Goal: Share content

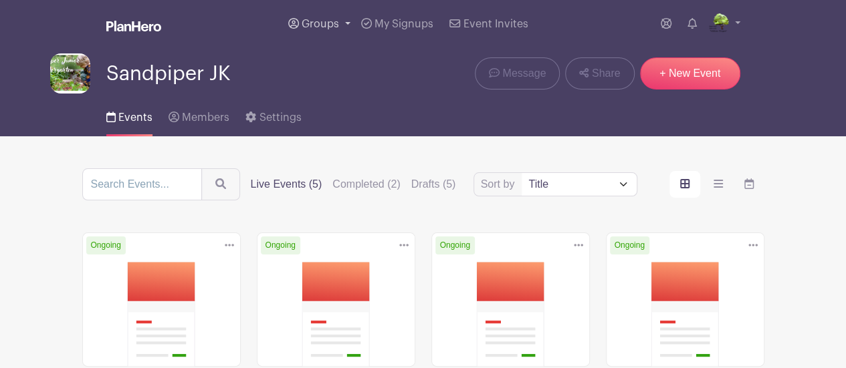
click at [320, 21] on span "Groups" at bounding box center [320, 24] width 37 height 11
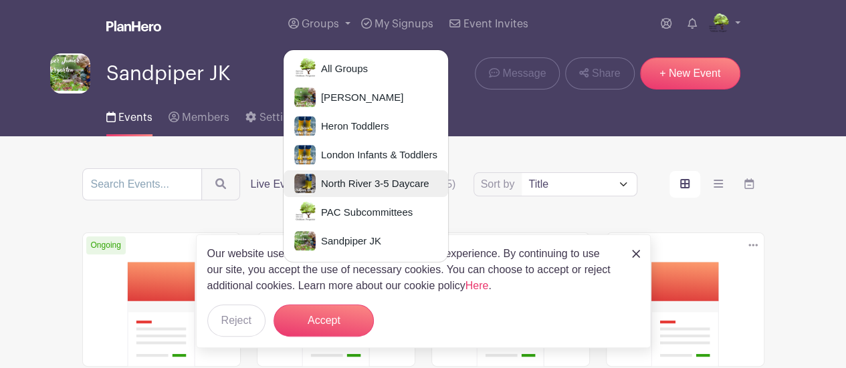
click at [336, 185] on span "North River 3-5 Daycare" at bounding box center [373, 184] width 114 height 15
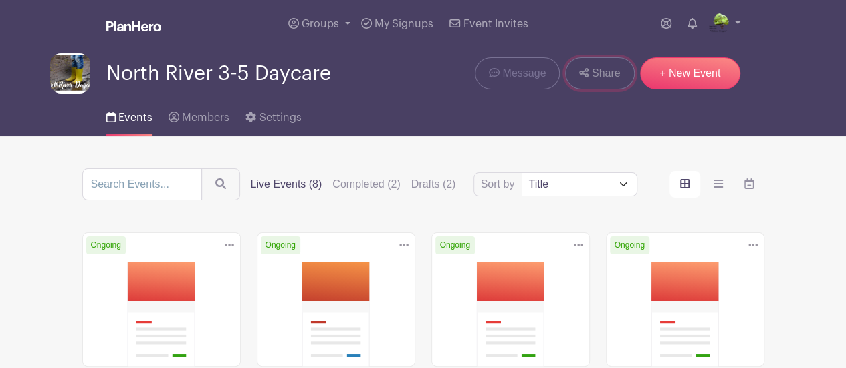
click at [610, 84] on link "Share" at bounding box center [599, 74] width 69 height 32
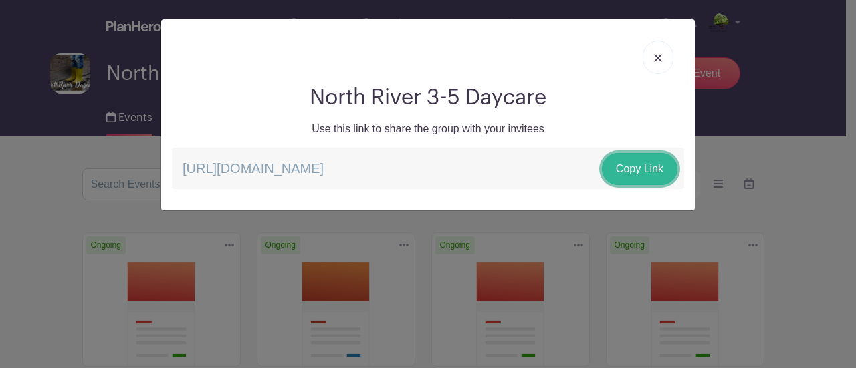
click at [629, 173] on link "Copy Link" at bounding box center [640, 169] width 76 height 32
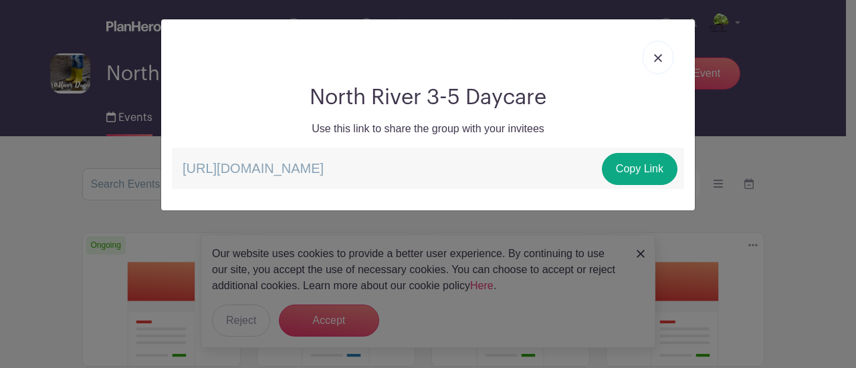
click at [659, 55] on img at bounding box center [658, 58] width 8 height 8
